Goal: Information Seeking & Learning: Compare options

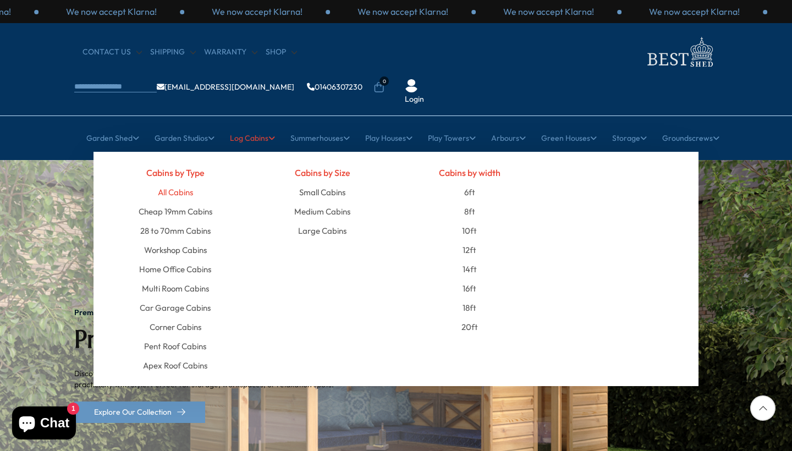
click at [175, 183] on link "All Cabins" at bounding box center [175, 192] width 35 height 19
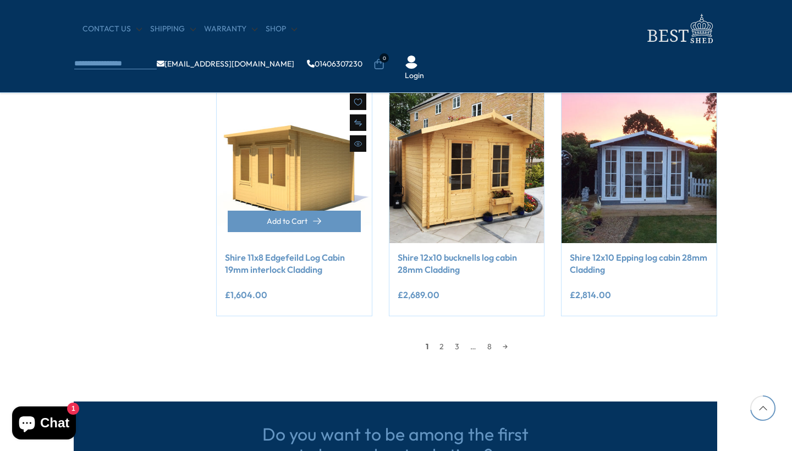
scroll to position [913, 1]
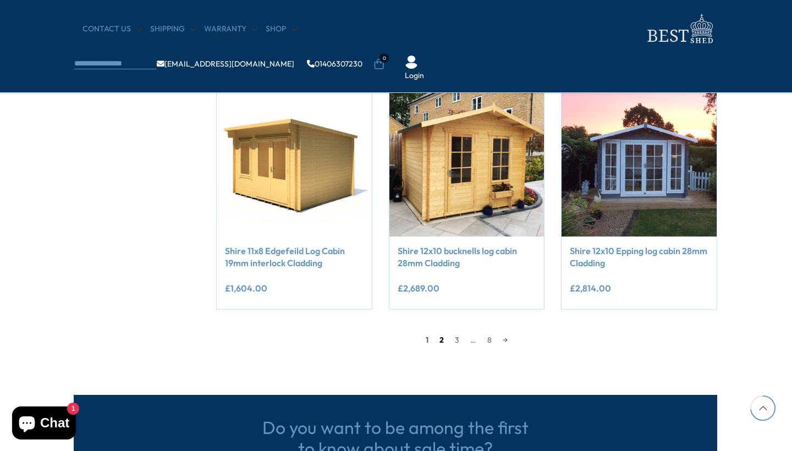
click at [438, 334] on link "2" at bounding box center [441, 340] width 15 height 17
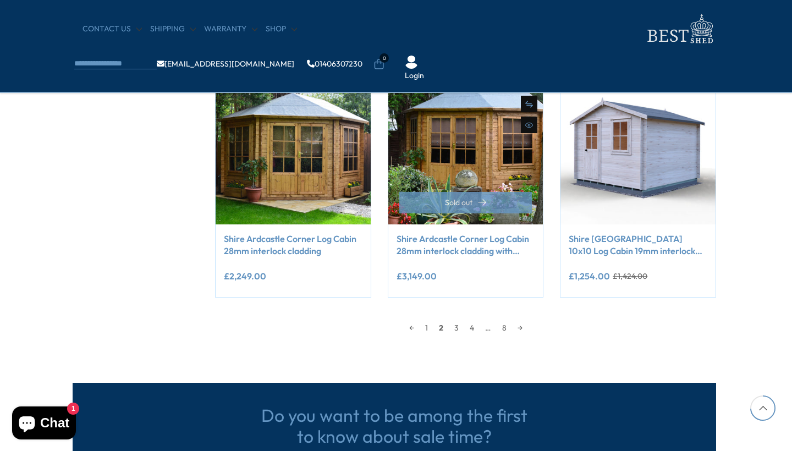
scroll to position [926, 2]
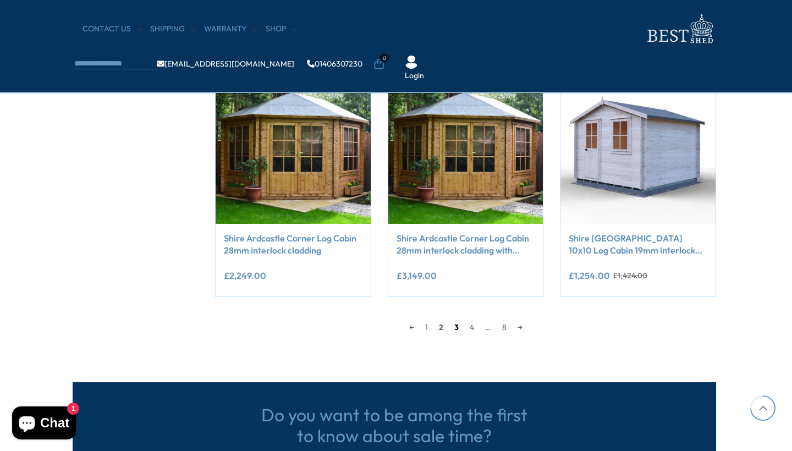
click at [457, 323] on link "3" at bounding box center [456, 327] width 15 height 17
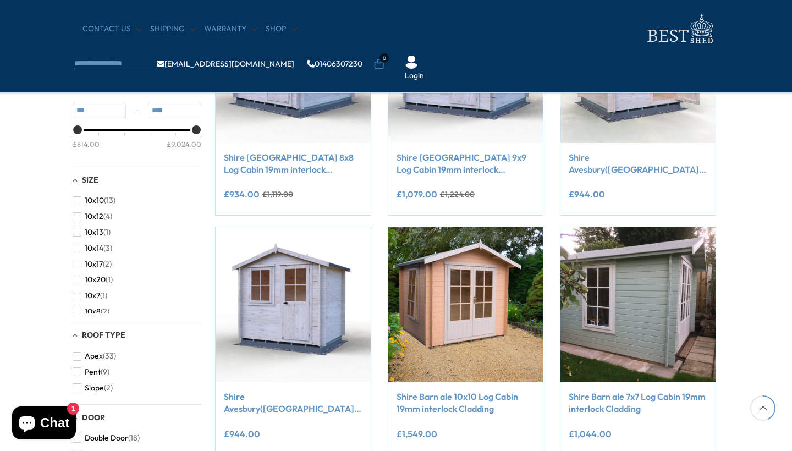
scroll to position [209, 2]
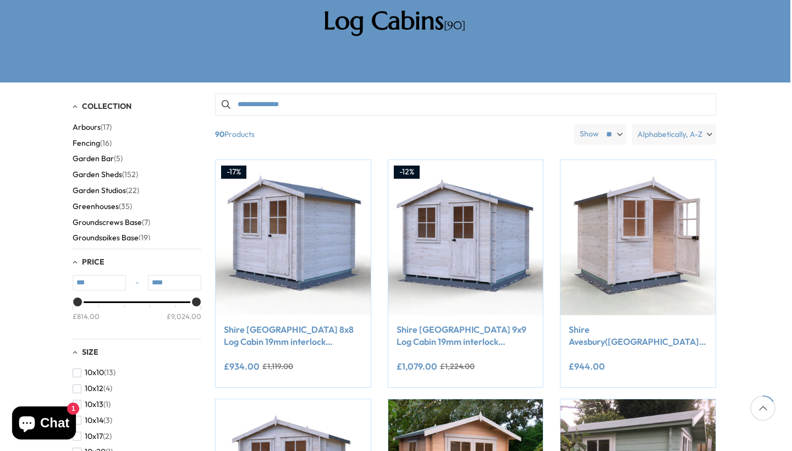
click at [656, 124] on span "Alphabetically, A-Z" at bounding box center [670, 134] width 65 height 21
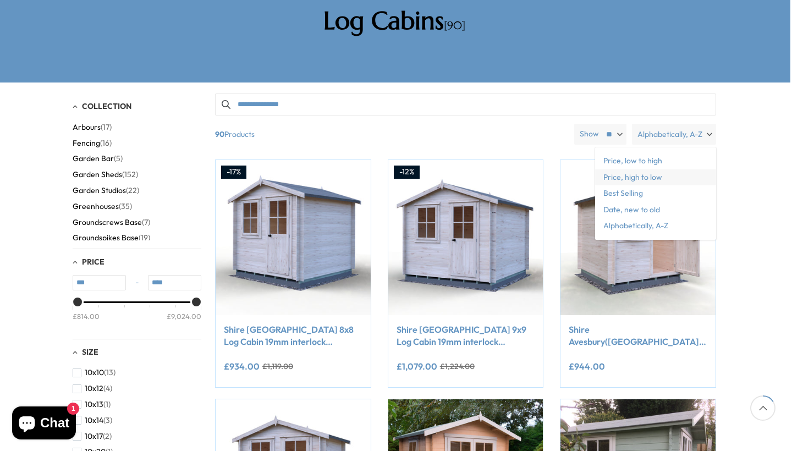
click at [641, 169] on span "Price, high to low" at bounding box center [655, 177] width 121 height 17
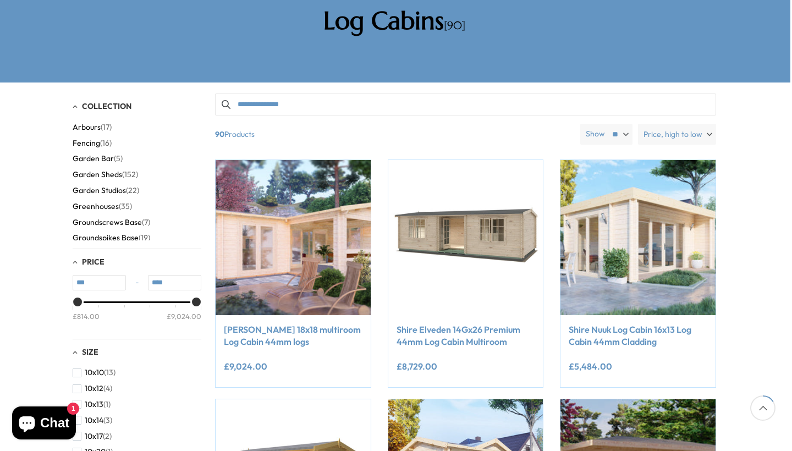
click at [669, 124] on span "Price, high to low" at bounding box center [673, 134] width 59 height 21
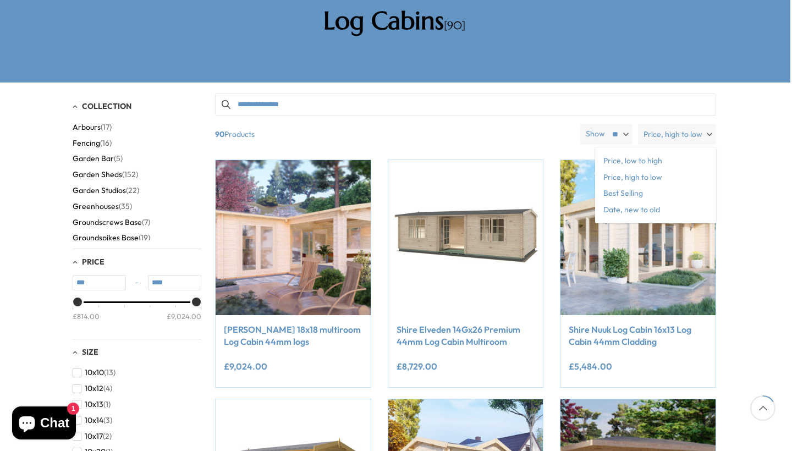
click at [512, 124] on span "90 Products" at bounding box center [393, 134] width 365 height 21
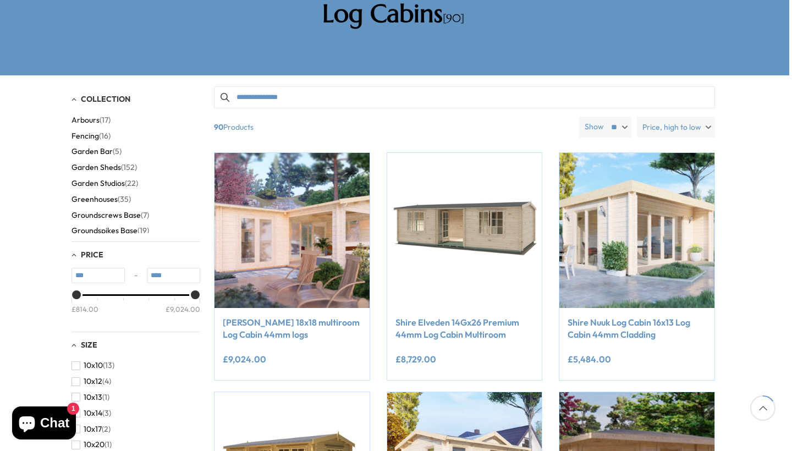
scroll to position [195, 3]
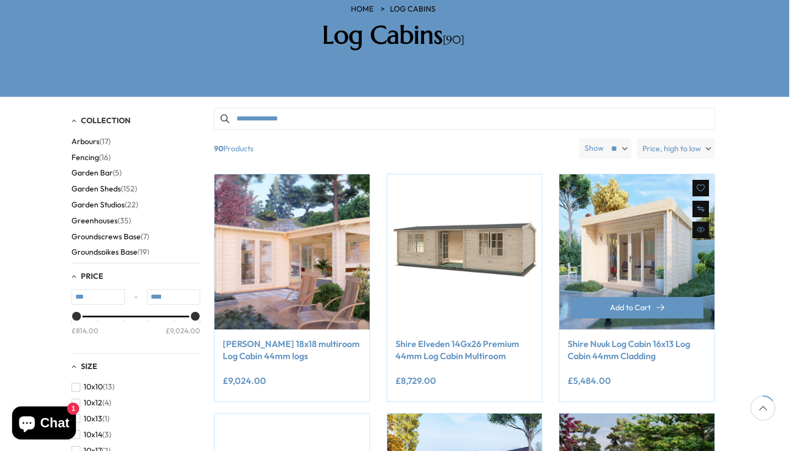
click at [656, 222] on img at bounding box center [636, 251] width 155 height 155
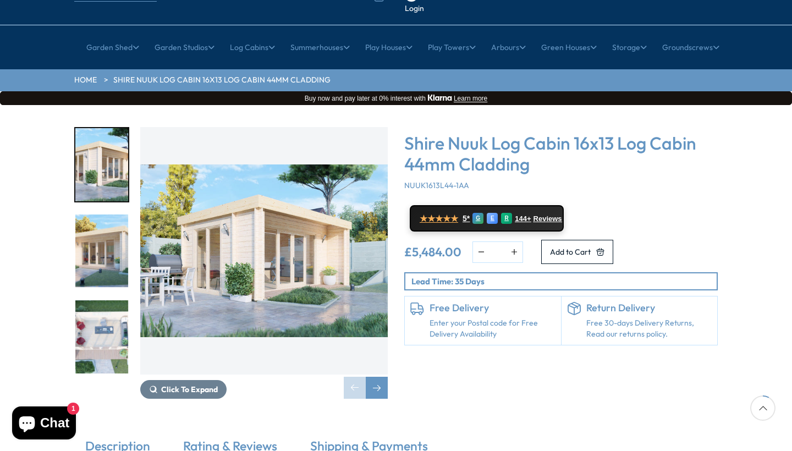
scroll to position [93, 0]
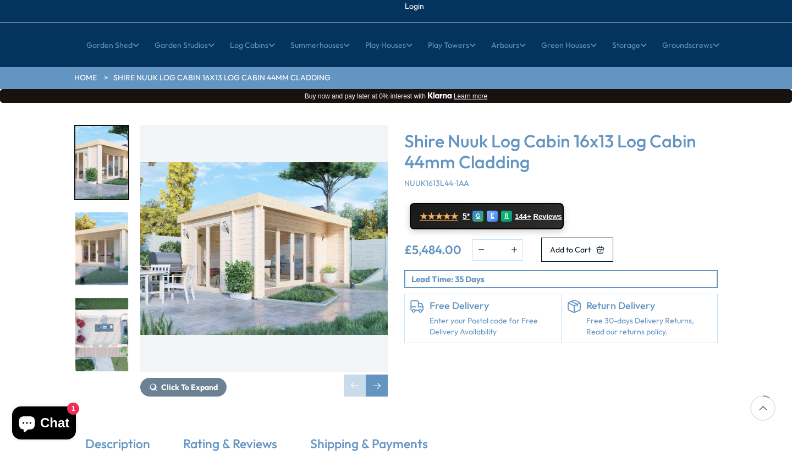
click at [103, 298] on img "3 / 9" at bounding box center [101, 334] width 53 height 73
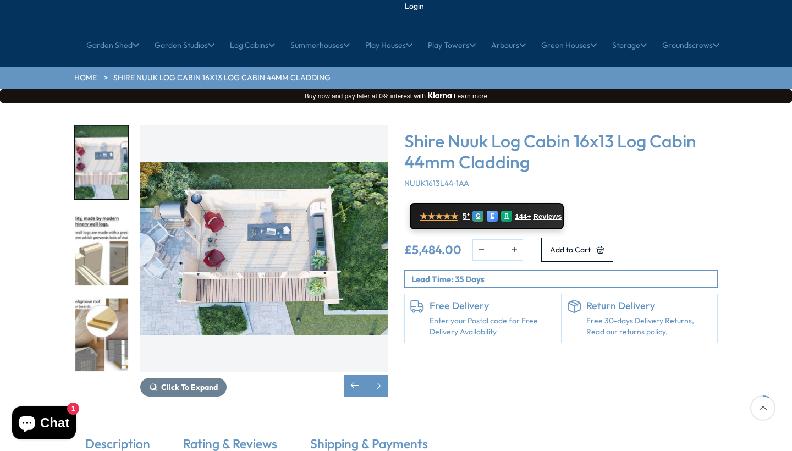
click at [110, 130] on img "3 / 9" at bounding box center [101, 162] width 53 height 73
click at [108, 223] on img "4 / 9" at bounding box center [101, 248] width 53 height 73
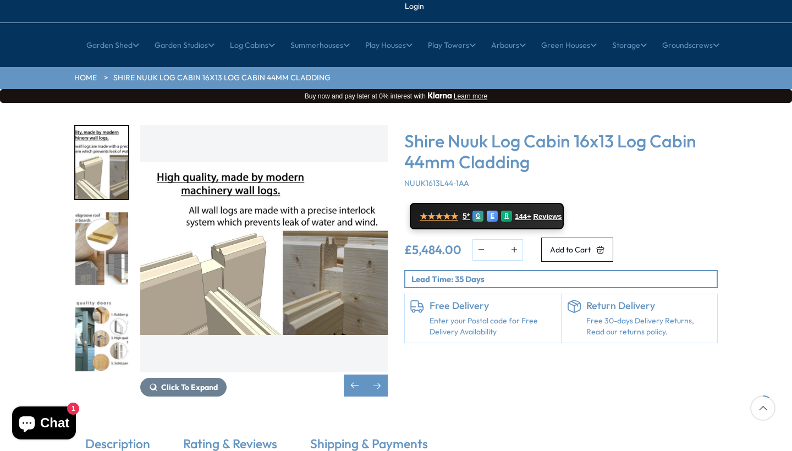
click at [108, 223] on img "5 / 9" at bounding box center [101, 248] width 53 height 73
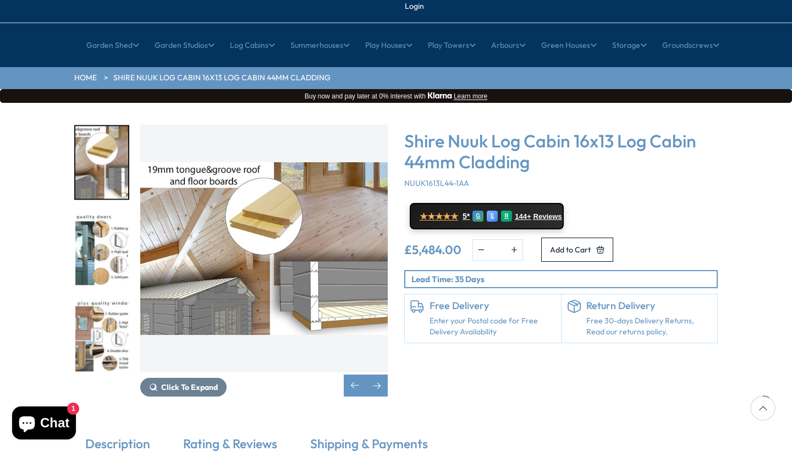
click at [108, 223] on img "6 / 9" at bounding box center [101, 248] width 53 height 73
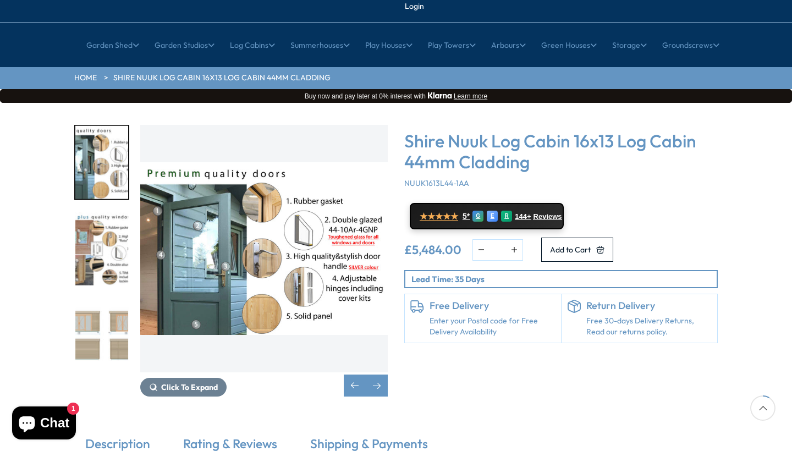
click at [108, 223] on img "7 / 9" at bounding box center [101, 248] width 53 height 73
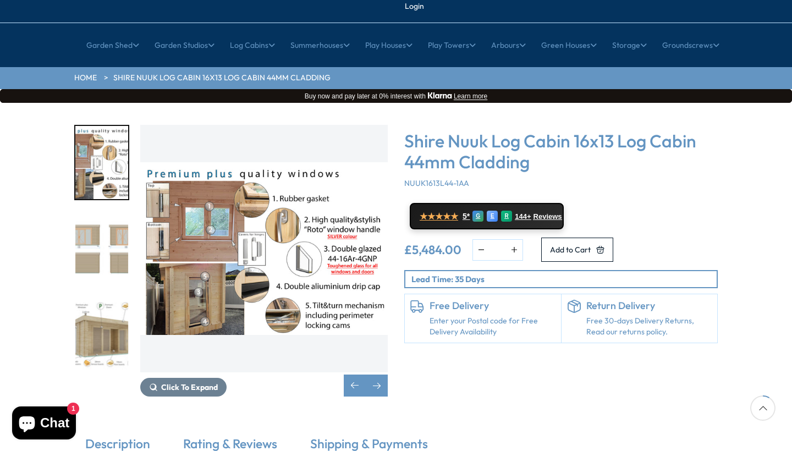
click at [108, 223] on img "8 / 9" at bounding box center [101, 248] width 53 height 73
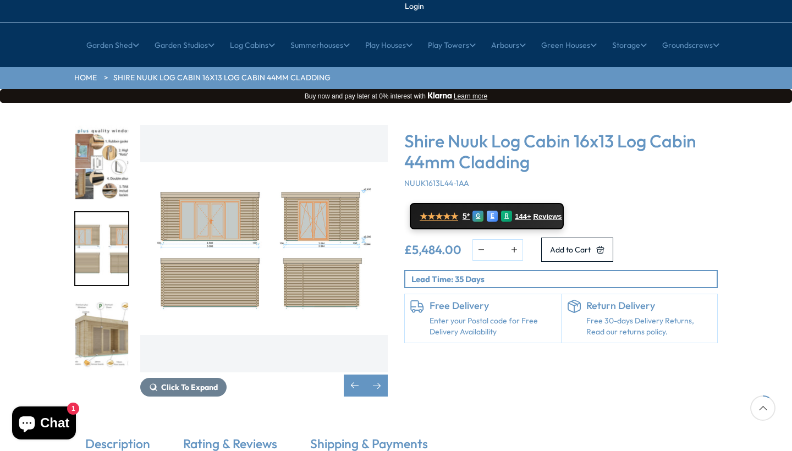
click at [105, 298] on img "9 / 9" at bounding box center [101, 334] width 53 height 73
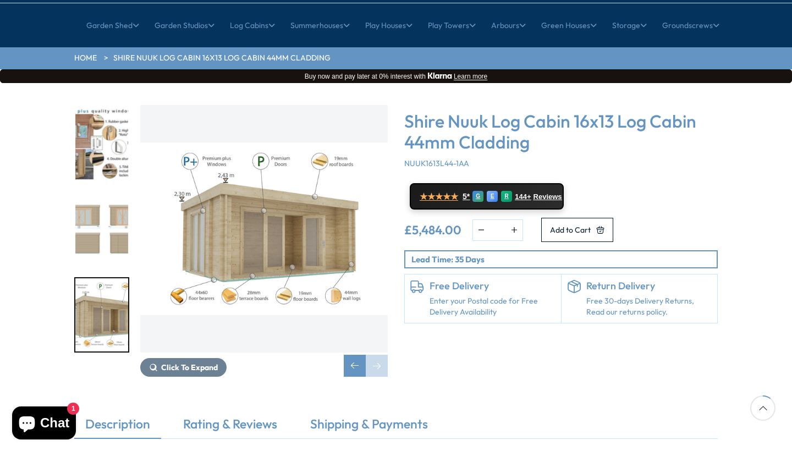
scroll to position [116, 0]
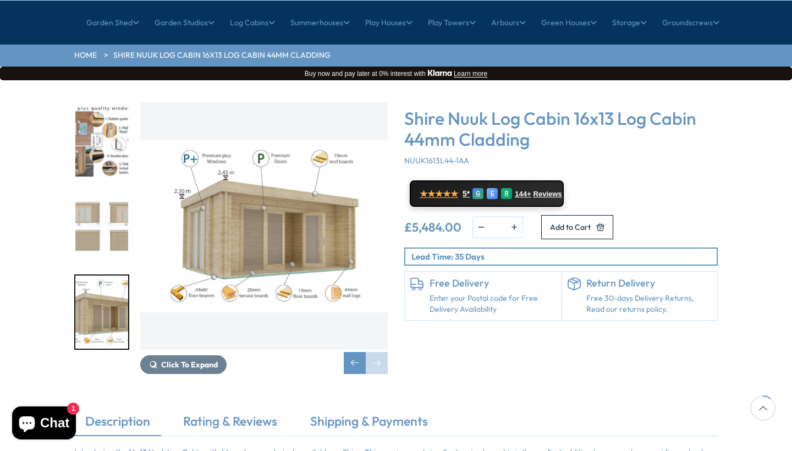
click at [95, 337] on div "Click To Expand Click To Expand Click To Expand Click To Expand Click To Expand…" at bounding box center [231, 238] width 314 height 272
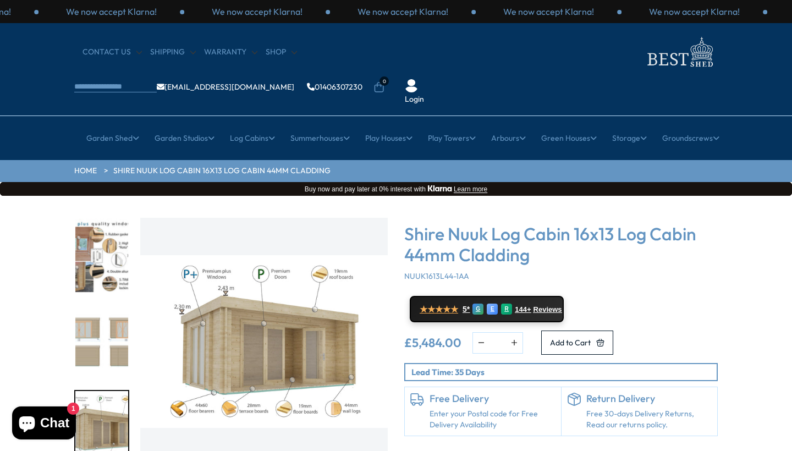
scroll to position [0, 0]
click at [107, 196] on div "Click To Expand Click To Expand Click To Expand Click To Expand Click To Expand…" at bounding box center [396, 362] width 792 height 332
click at [107, 219] on img "7 / 9" at bounding box center [101, 255] width 53 height 73
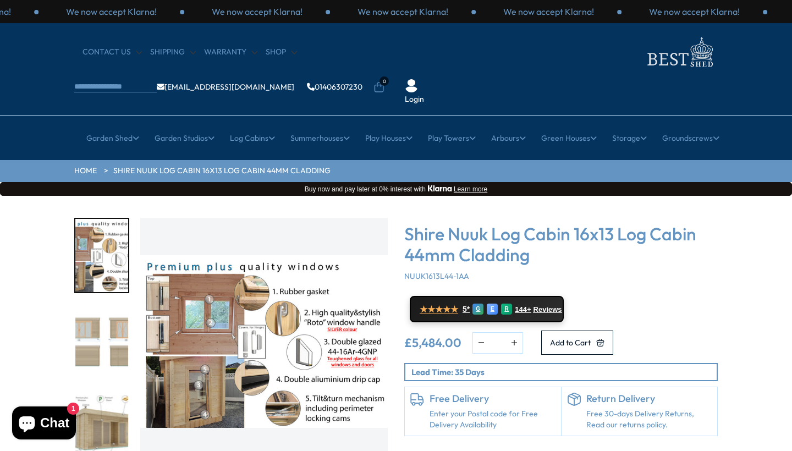
click at [102, 196] on div "Click To Expand Click To Expand Click To Expand Click To Expand Click To Expand…" at bounding box center [396, 362] width 792 height 332
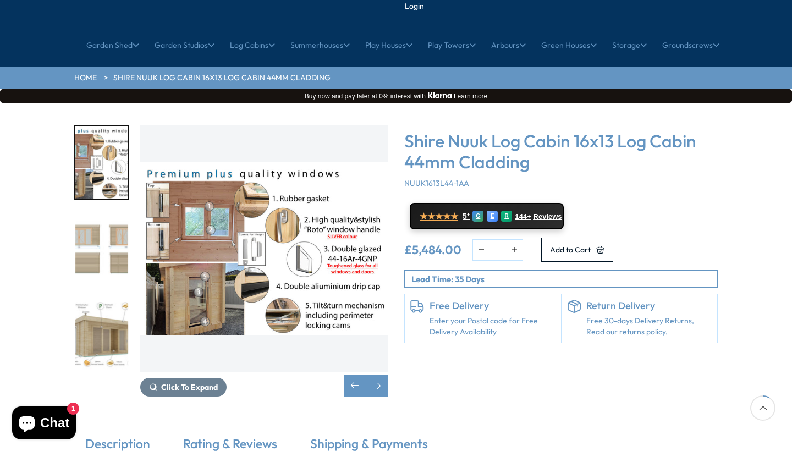
scroll to position [93, 1]
click at [359, 375] on div "Previous slide" at bounding box center [354, 386] width 22 height 22
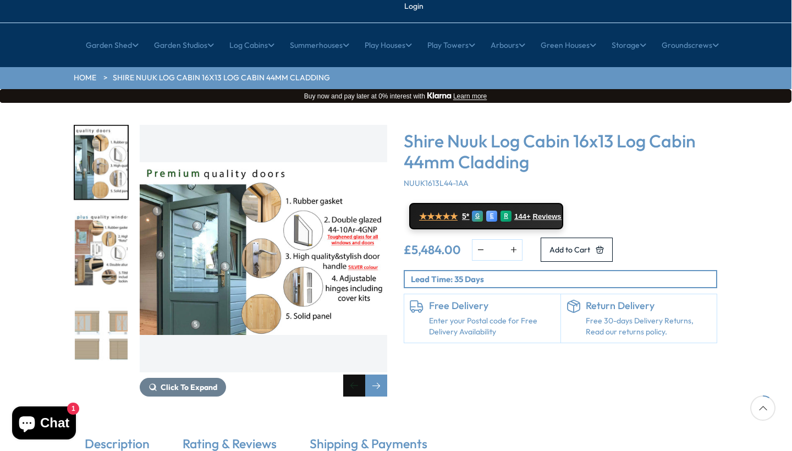
click at [359, 375] on div "Previous slide" at bounding box center [354, 386] width 22 height 22
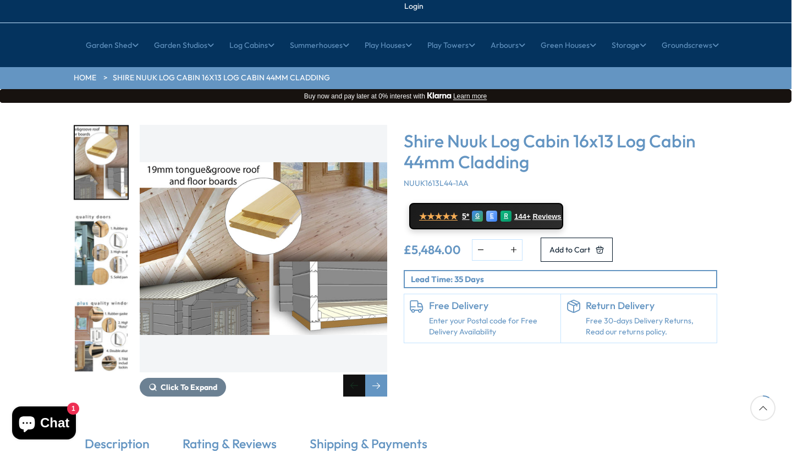
click at [359, 375] on div "Previous slide" at bounding box center [354, 386] width 22 height 22
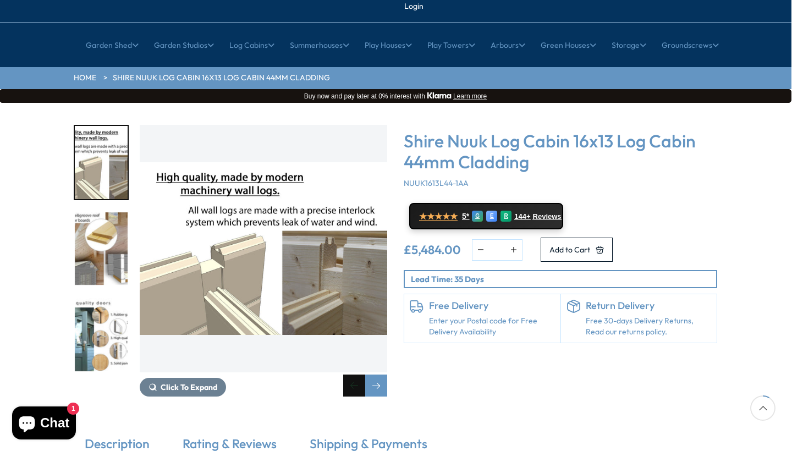
click at [359, 375] on div "Previous slide" at bounding box center [354, 386] width 22 height 22
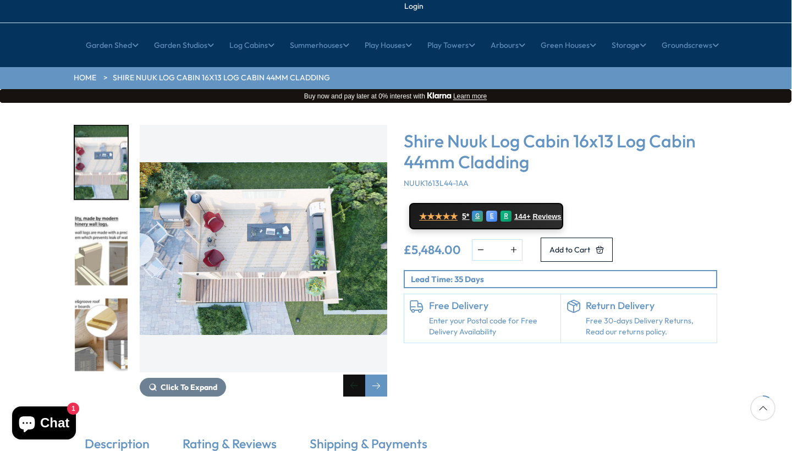
click at [359, 375] on div "Previous slide" at bounding box center [354, 386] width 22 height 22
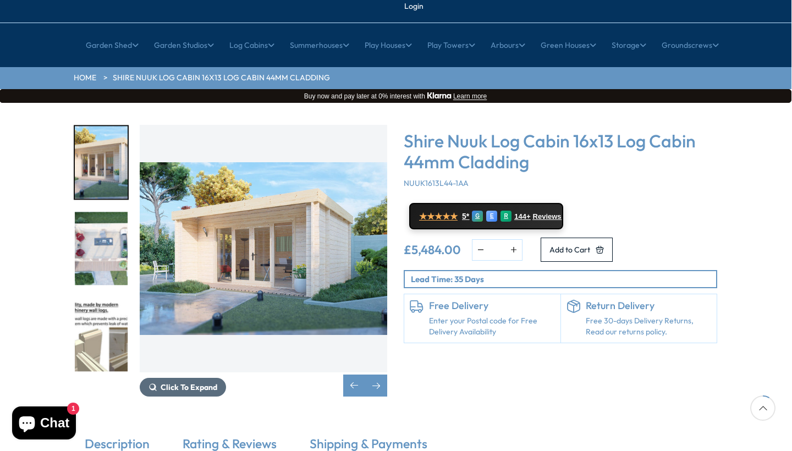
click at [200, 382] on span "Click To Expand" at bounding box center [189, 387] width 57 height 10
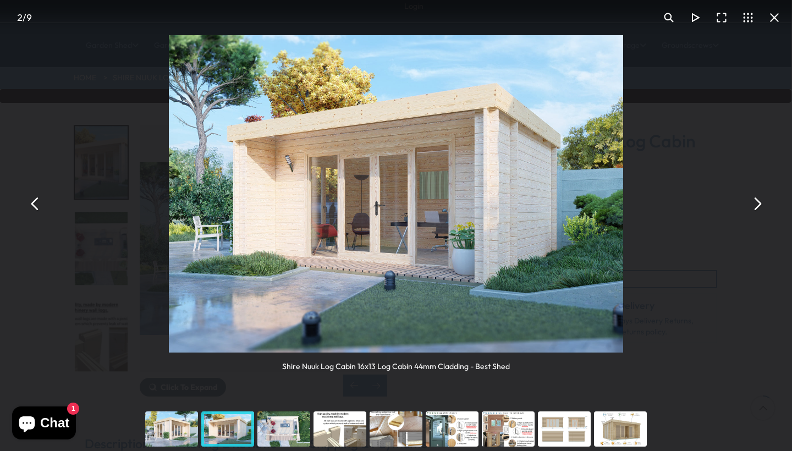
click at [758, 207] on button "You can close this modal content with the ESC key" at bounding box center [757, 203] width 26 height 26
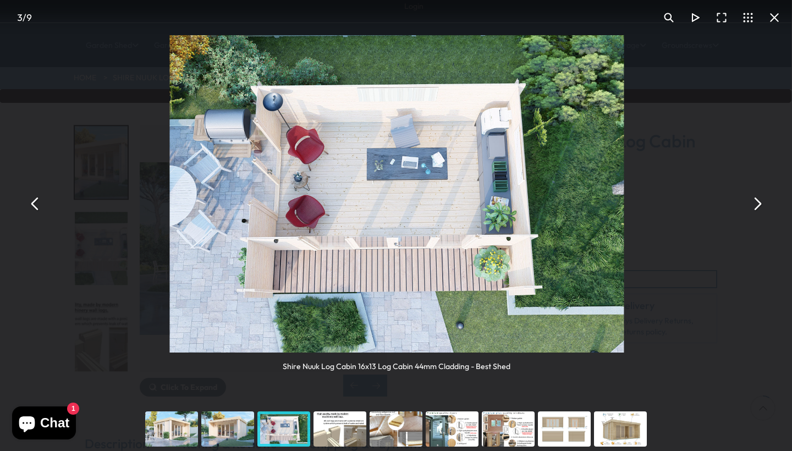
click at [758, 207] on button "You can close this modal content with the ESC key" at bounding box center [757, 203] width 26 height 26
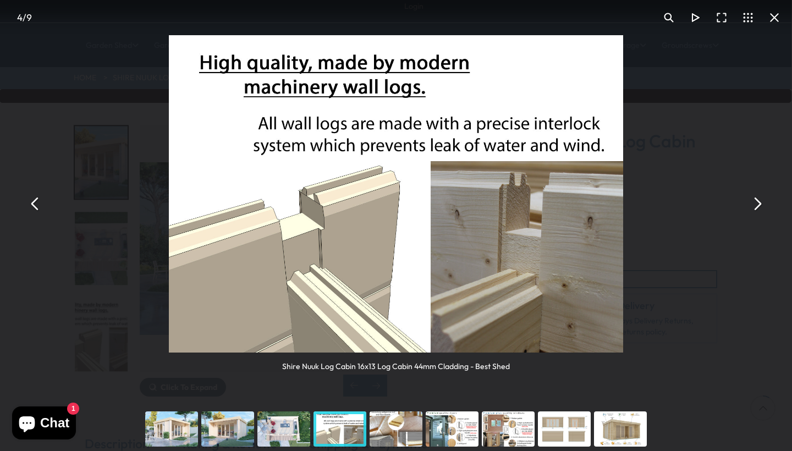
click at [758, 207] on button "You can close this modal content with the ESC key" at bounding box center [757, 203] width 26 height 26
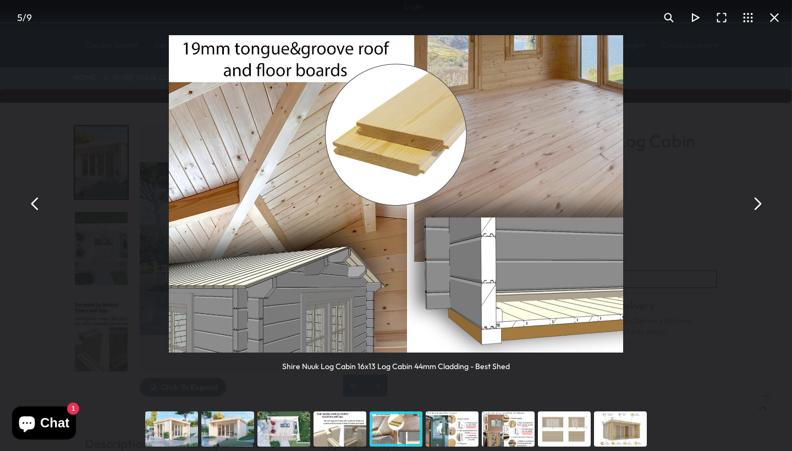
click at [758, 207] on button "You can close this modal content with the ESC key" at bounding box center [757, 203] width 26 height 26
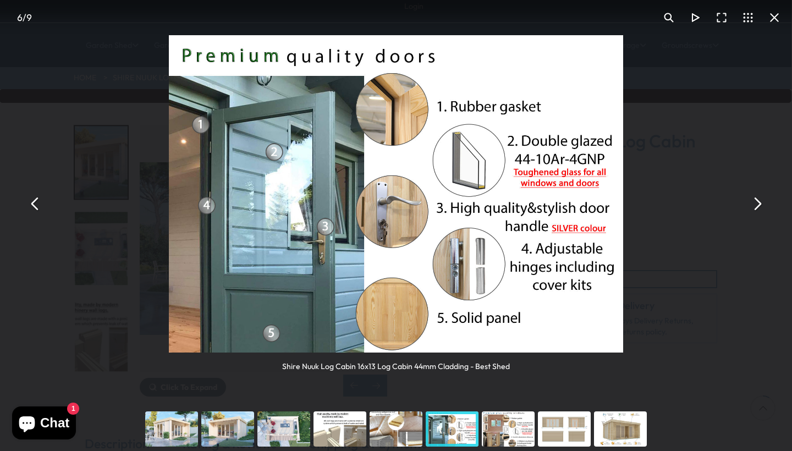
click at [773, 20] on button "You can close this modal content with the ESC key" at bounding box center [774, 17] width 26 height 26
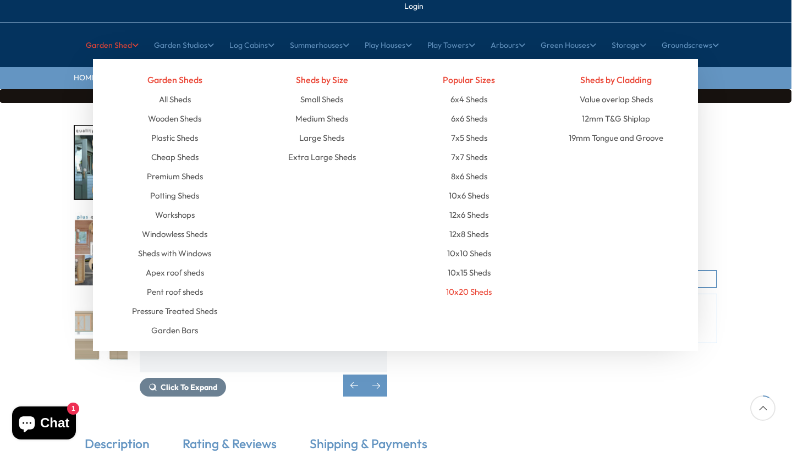
click at [464, 282] on link "10x20 Sheds" at bounding box center [469, 291] width 46 height 19
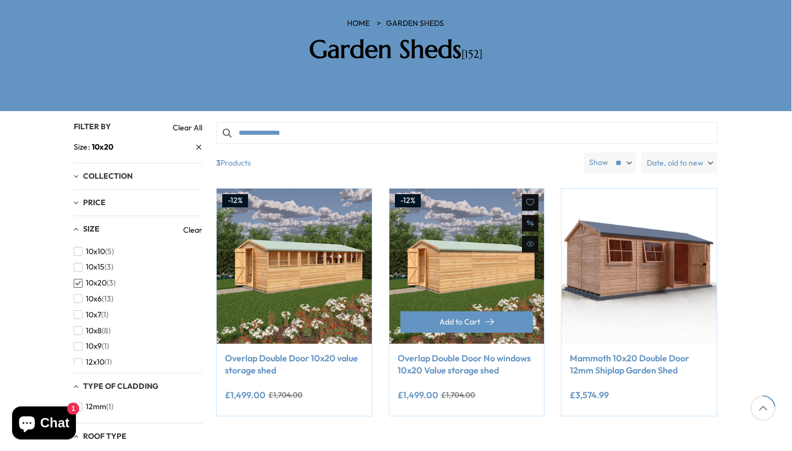
scroll to position [182, 1]
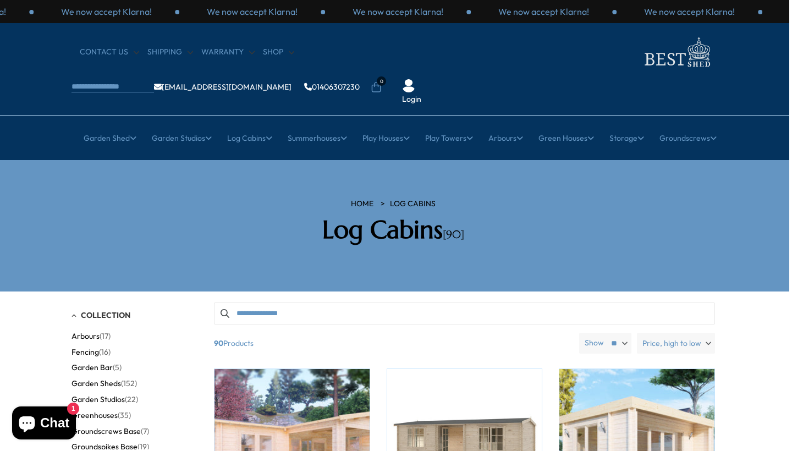
scroll to position [0, 3]
